Goal: Check status: Check status

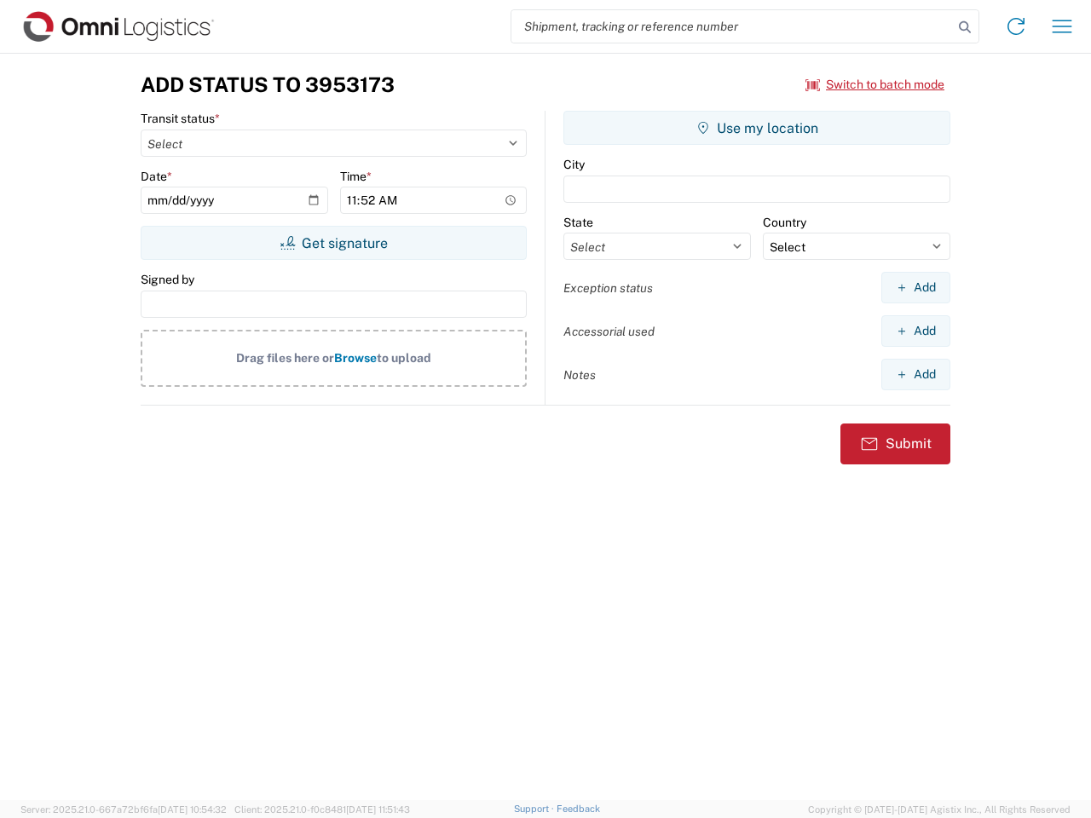
click at [732, 26] on input "search" at bounding box center [731, 26] width 441 height 32
click at [965, 27] on icon at bounding box center [965, 27] width 24 height 24
click at [1016, 26] on icon at bounding box center [1015, 26] width 27 height 27
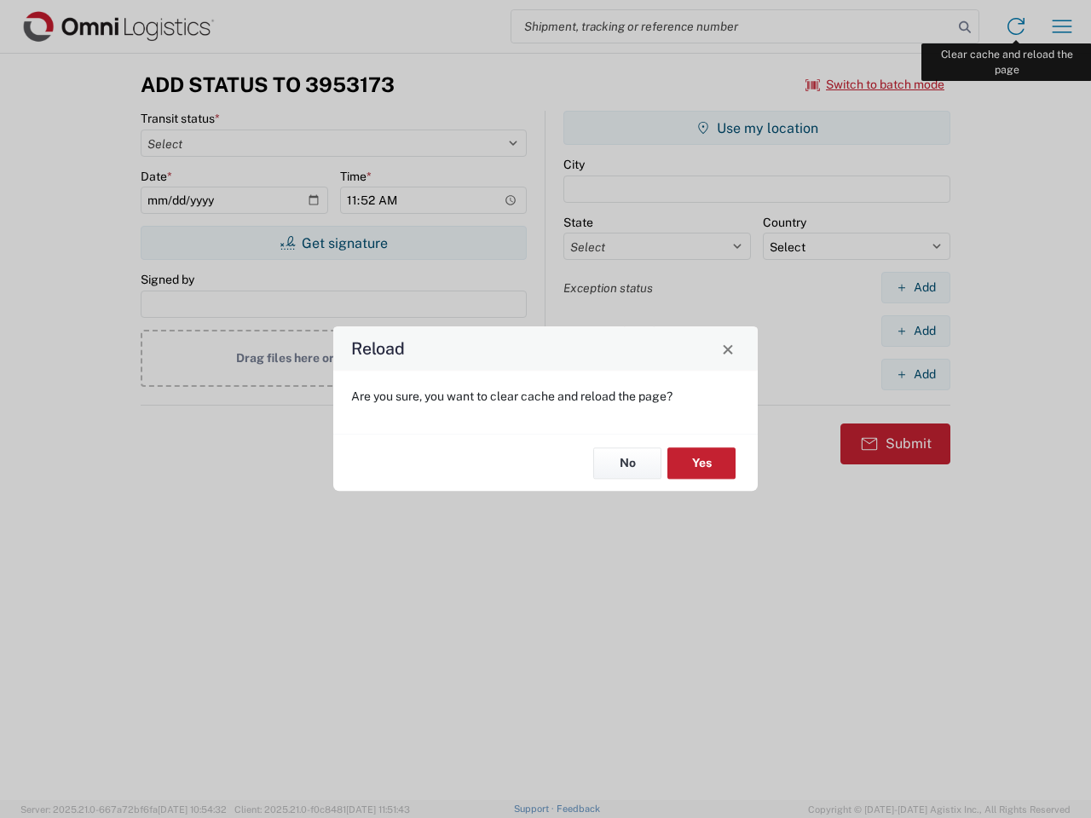
click at [1062, 26] on div "Reload Are you sure, you want to clear cache and reload the page? No Yes" at bounding box center [545, 409] width 1091 height 818
click at [875, 84] on div "Reload Are you sure, you want to clear cache and reload the page? No Yes" at bounding box center [545, 409] width 1091 height 818
click at [333, 243] on div "Reload Are you sure, you want to clear cache and reload the page? No Yes" at bounding box center [545, 409] width 1091 height 818
click at [757, 128] on div "Reload Are you sure, you want to clear cache and reload the page? No Yes" at bounding box center [545, 409] width 1091 height 818
click at [915, 287] on div "Reload Are you sure, you want to clear cache and reload the page? No Yes" at bounding box center [545, 409] width 1091 height 818
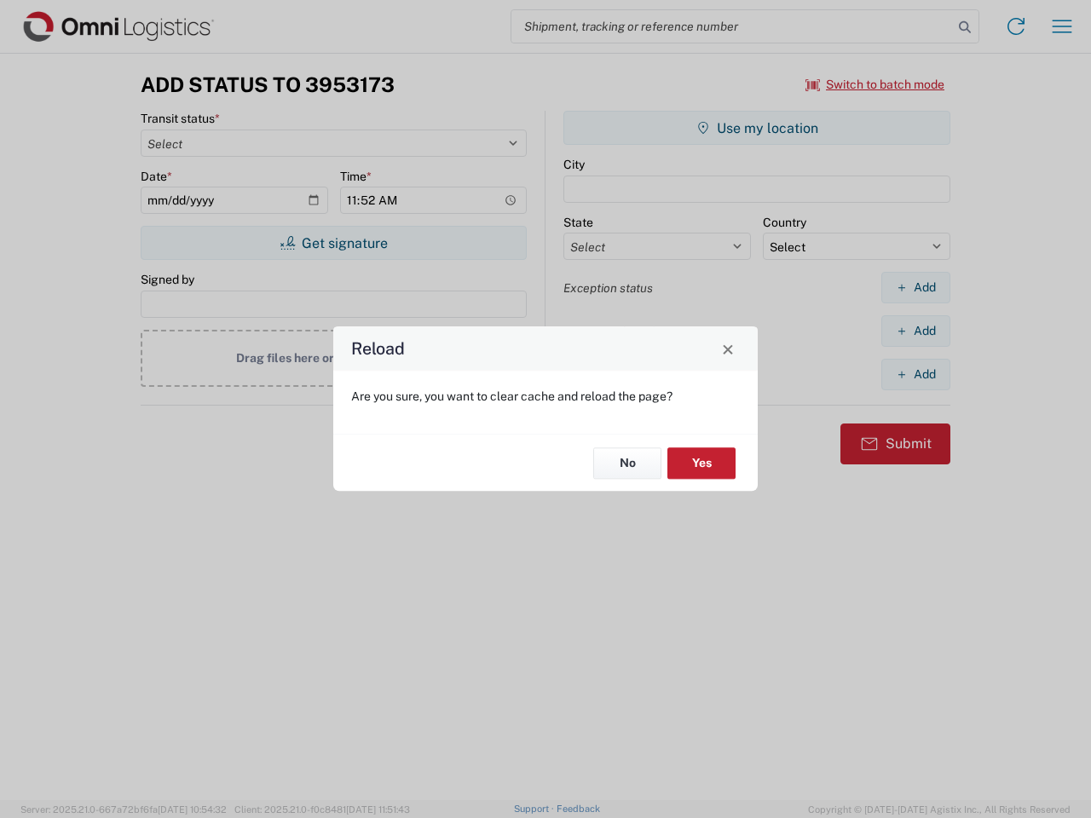
click at [915, 331] on div "Reload Are you sure, you want to clear cache and reload the page? No Yes" at bounding box center [545, 409] width 1091 height 818
click at [915, 374] on div "Reload Are you sure, you want to clear cache and reload the page? No Yes" at bounding box center [545, 409] width 1091 height 818
